Goal: Information Seeking & Learning: Check status

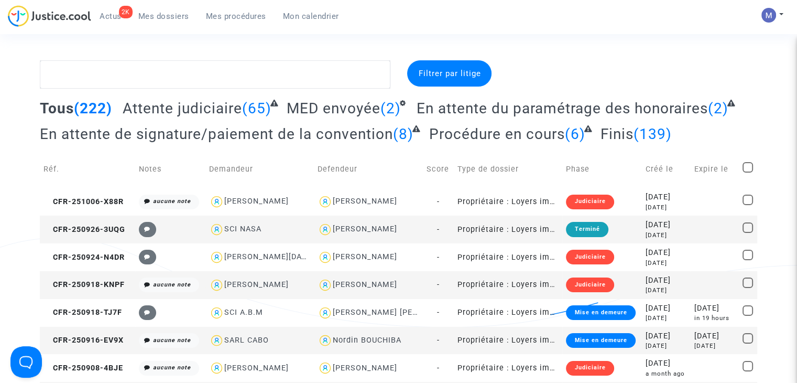
click at [107, 72] on textarea at bounding box center [215, 74] width 351 height 28
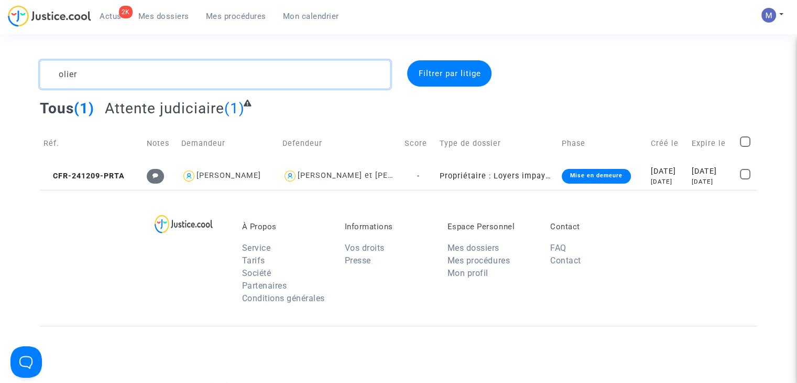
drag, startPoint x: 105, startPoint y: 76, endPoint x: 28, endPoint y: 80, distance: 76.6
click at [28, 80] on div "olier Filtrer par litige Tous (1) Attente judiciaire (1) Réf. Notes Demandeur D…" at bounding box center [398, 124] width 797 height 129
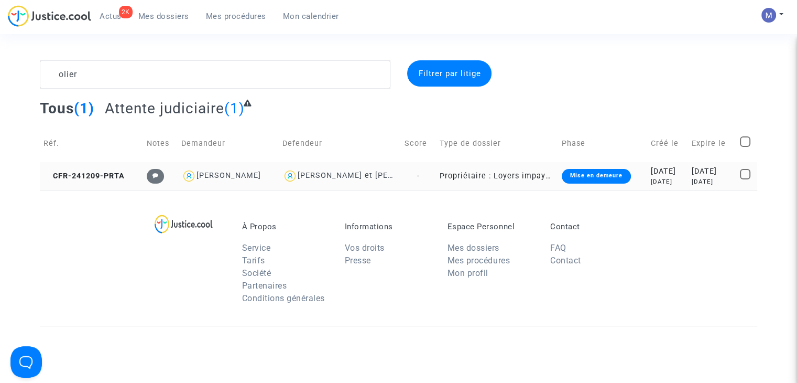
click at [74, 168] on td "CFR-241209-PRTA" at bounding box center [91, 176] width 103 height 28
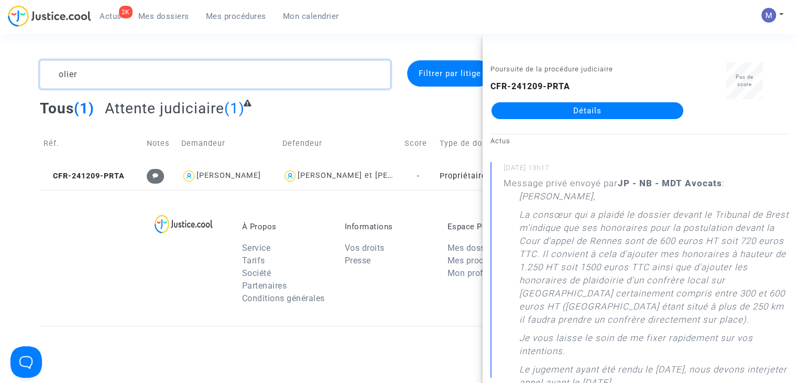
drag, startPoint x: 96, startPoint y: 72, endPoint x: 0, endPoint y: 57, distance: 97.5
click at [0, 57] on section "olier Filtrer par litige Tous (1) Attente judiciaire (1) Réf. Notes Demandeur D…" at bounding box center [398, 289] width 797 height 579
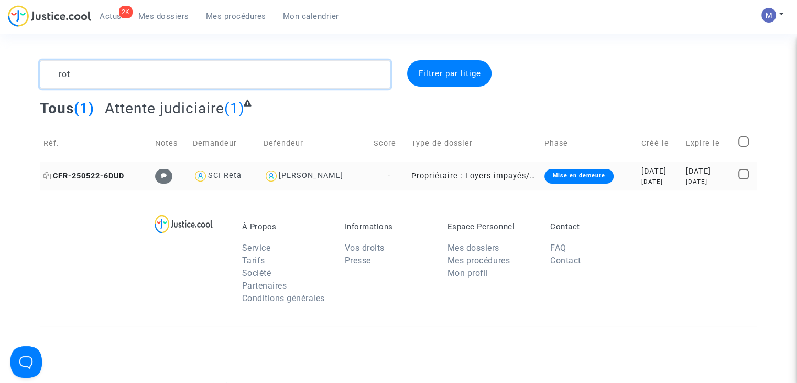
type textarea "rot"
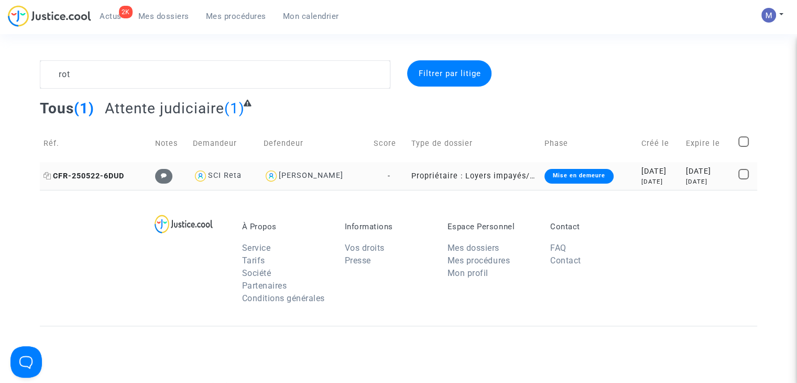
click at [108, 176] on span "CFR-250522-6DUD" at bounding box center [84, 175] width 81 height 9
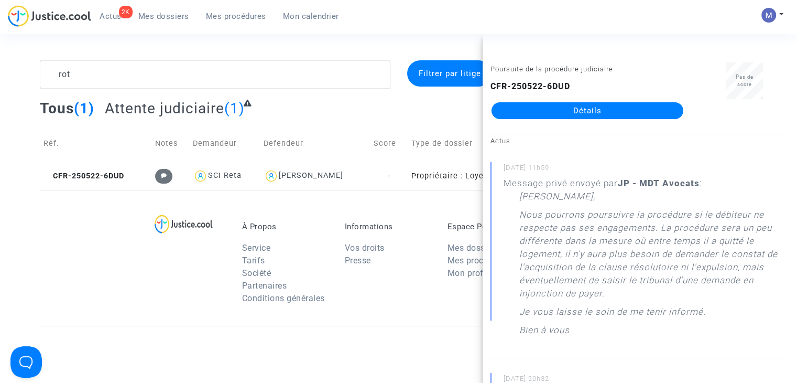
click at [550, 112] on link "Détails" at bounding box center [588, 110] width 192 height 17
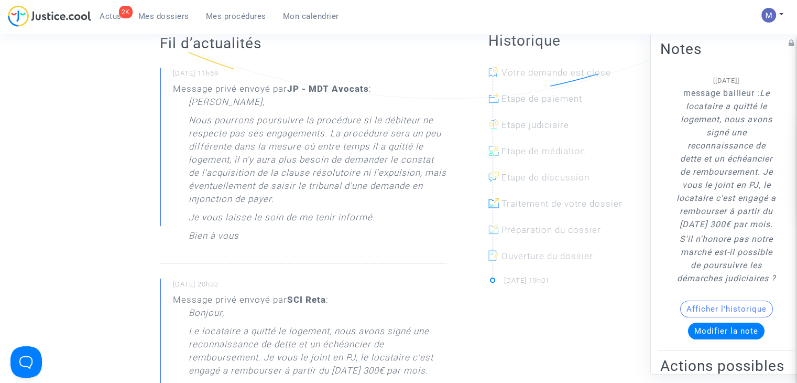
scroll to position [367, 0]
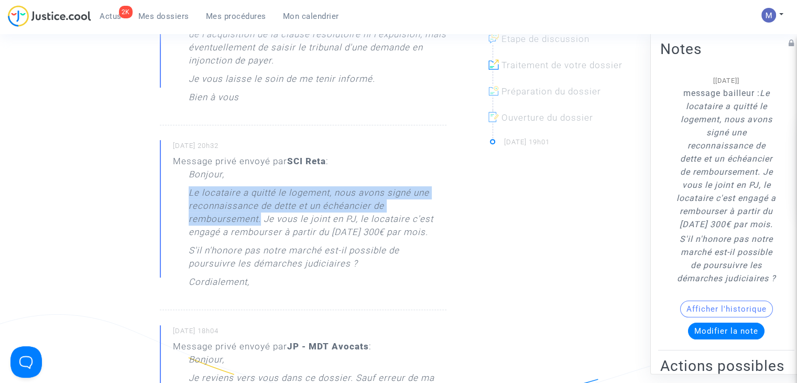
drag, startPoint x: 187, startPoint y: 201, endPoint x: 261, endPoint y: 229, distance: 79.3
click at [261, 229] on div "Message privé envoyé par SCI Reta : Bonjour, Le locataire a quitté le logement,…" at bounding box center [310, 224] width 274 height 139
copy p "Le locataire a quitté le logement, nous avons signé une reconnaissance de dette…"
click at [176, 17] on span "Mes dossiers" at bounding box center [163, 16] width 51 height 9
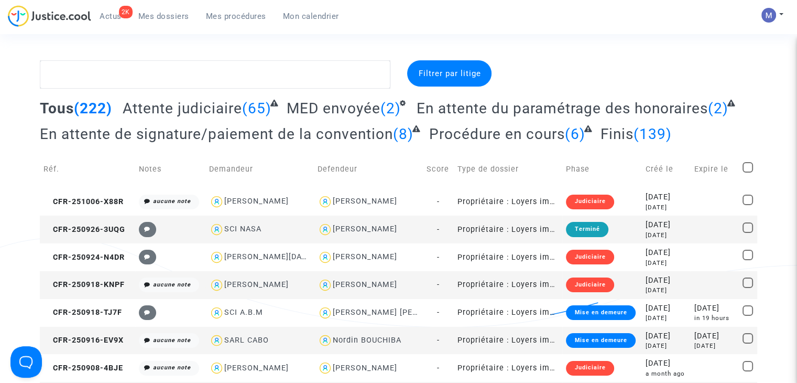
click at [197, 108] on span "Attente judiciaire" at bounding box center [182, 108] width 119 height 17
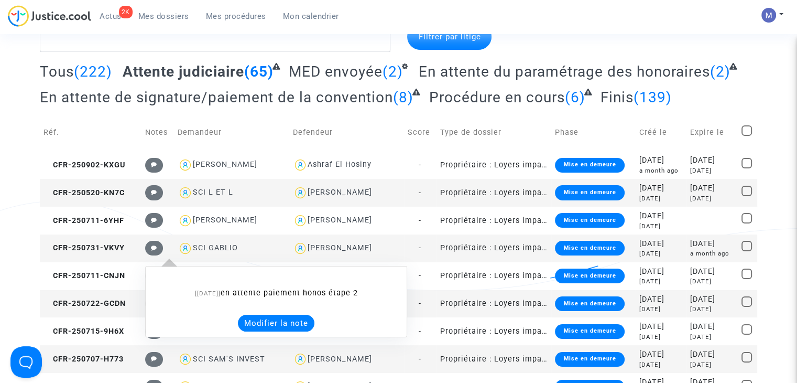
scroll to position [157, 0]
